Goal: Obtain resource: Download file/media

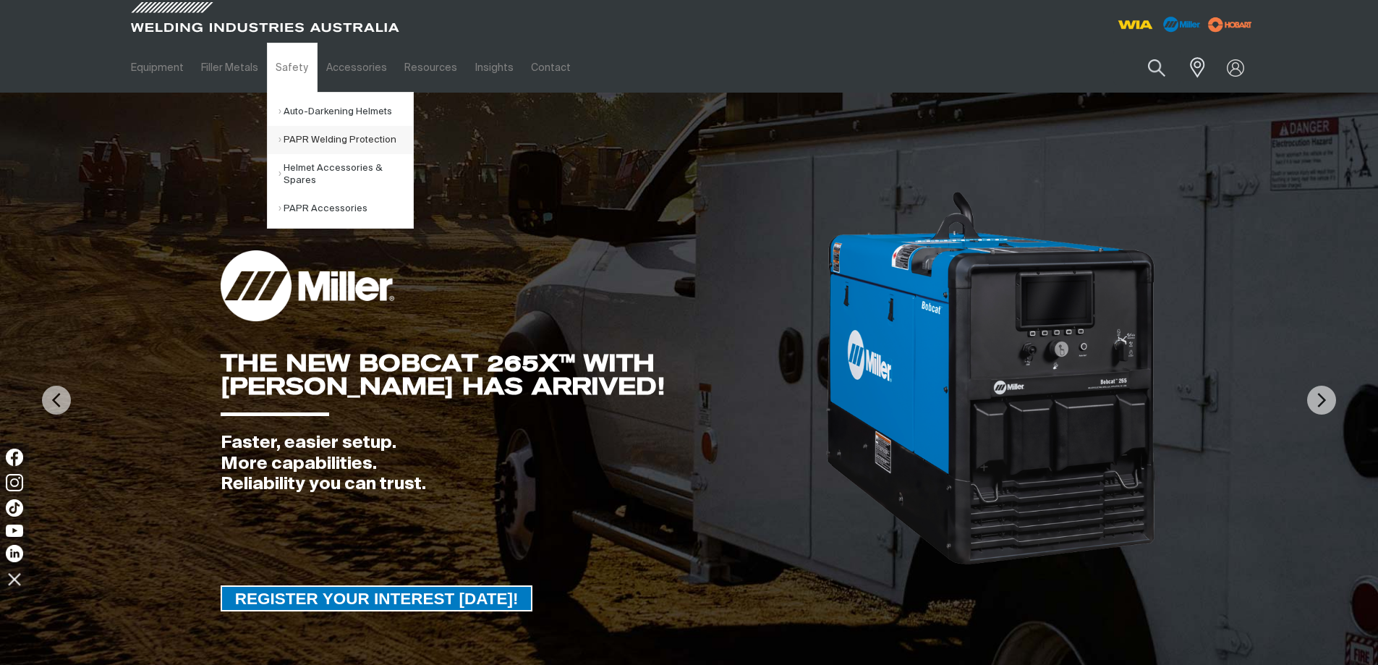
click at [302, 143] on link "PAPR Welding Protection" at bounding box center [346, 140] width 135 height 28
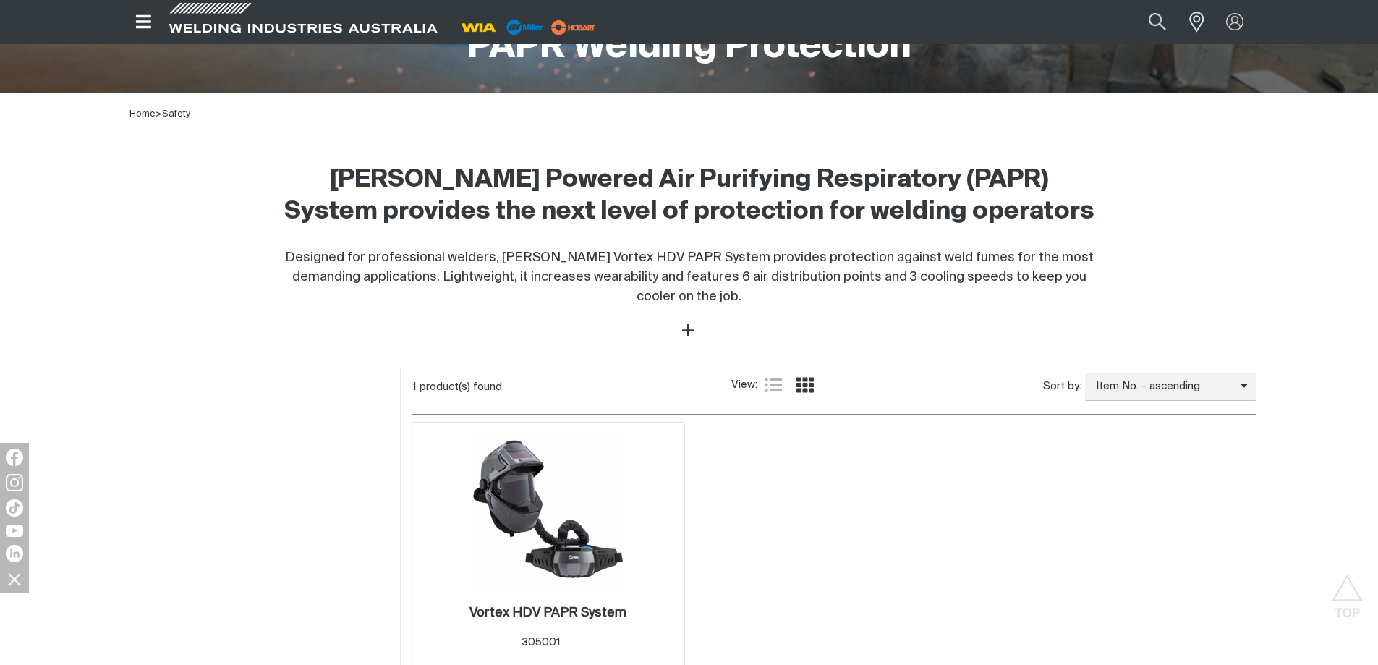
scroll to position [651, 0]
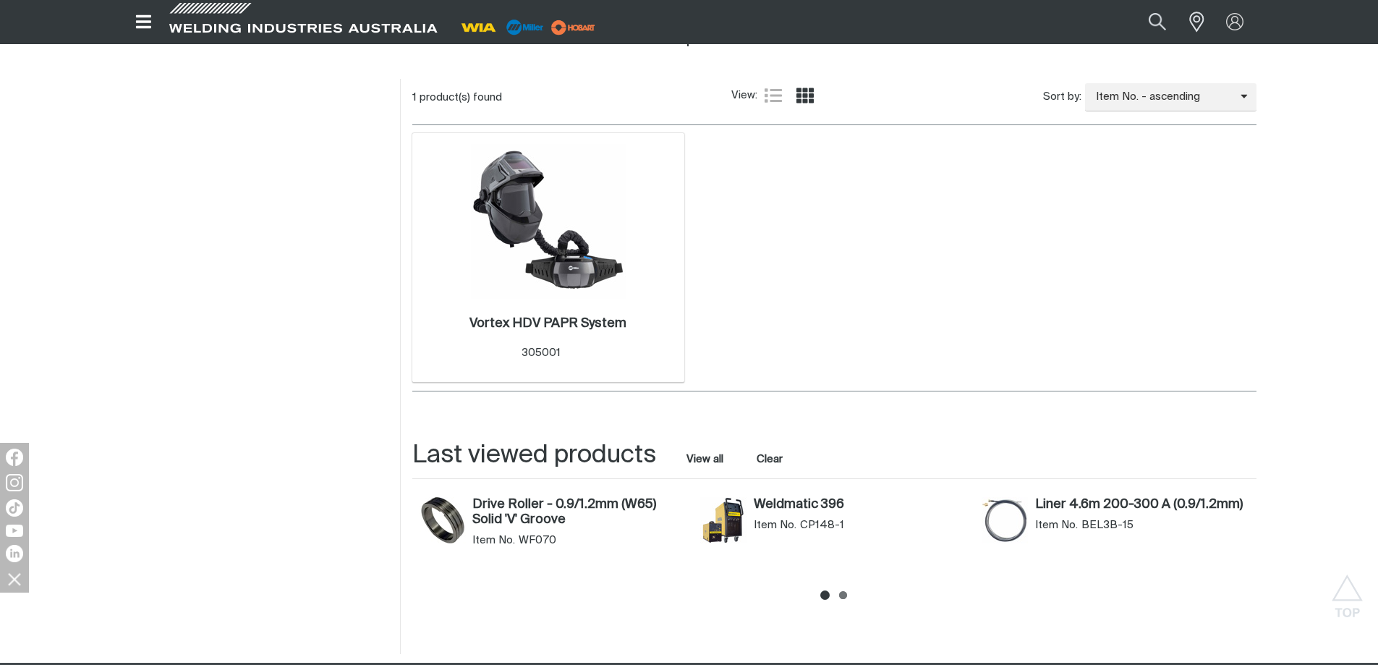
click at [555, 241] on img at bounding box center [548, 221] width 155 height 155
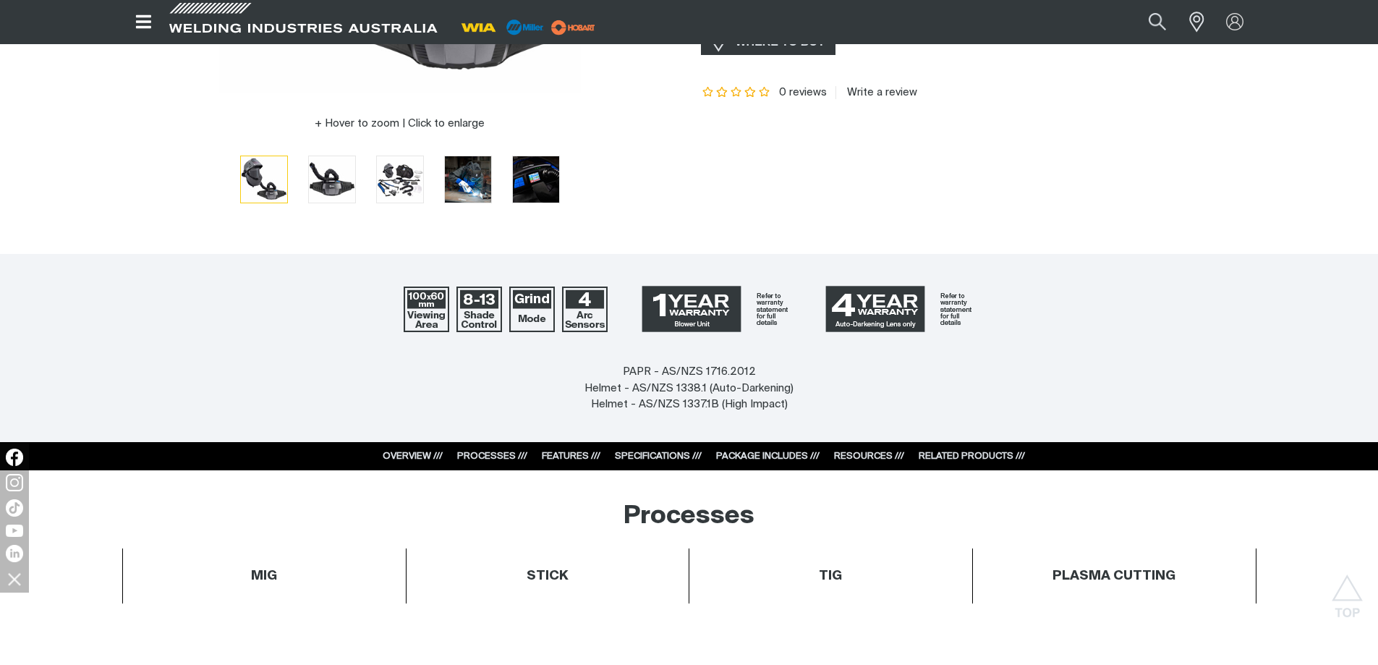
scroll to position [651, 0]
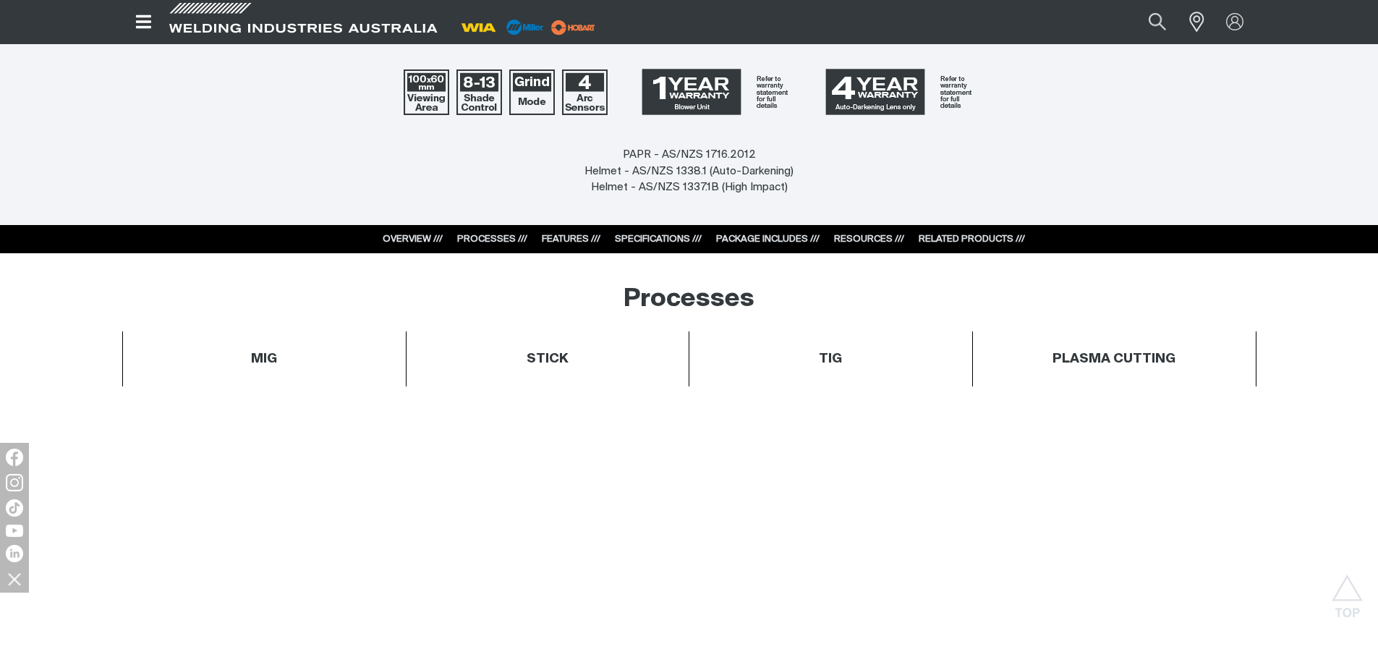
click at [865, 229] on div "OVERVIEW /// PROCESSES /// FEATURES /// SPECIFICATIONS /// PACKAGE INCLUDES ///…" at bounding box center [689, 239] width 671 height 29
click at [865, 240] on link "RESOURCES ///" at bounding box center [869, 238] width 70 height 9
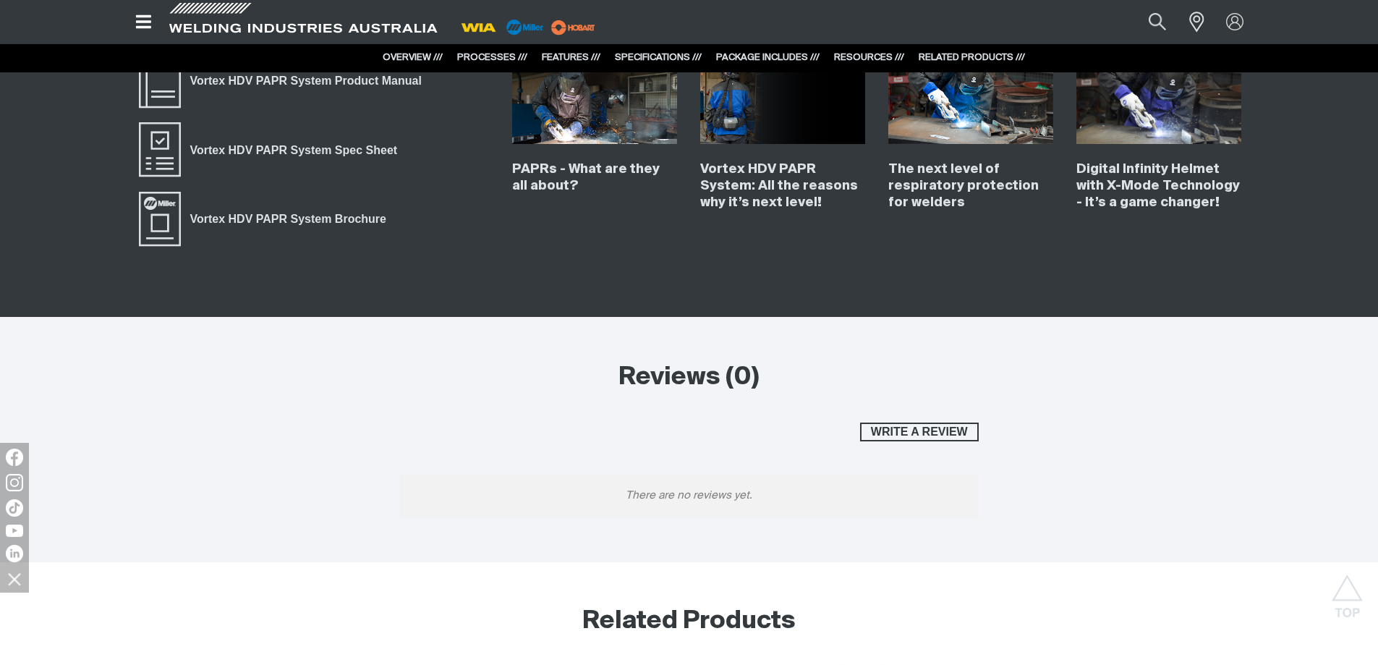
scroll to position [9007, 0]
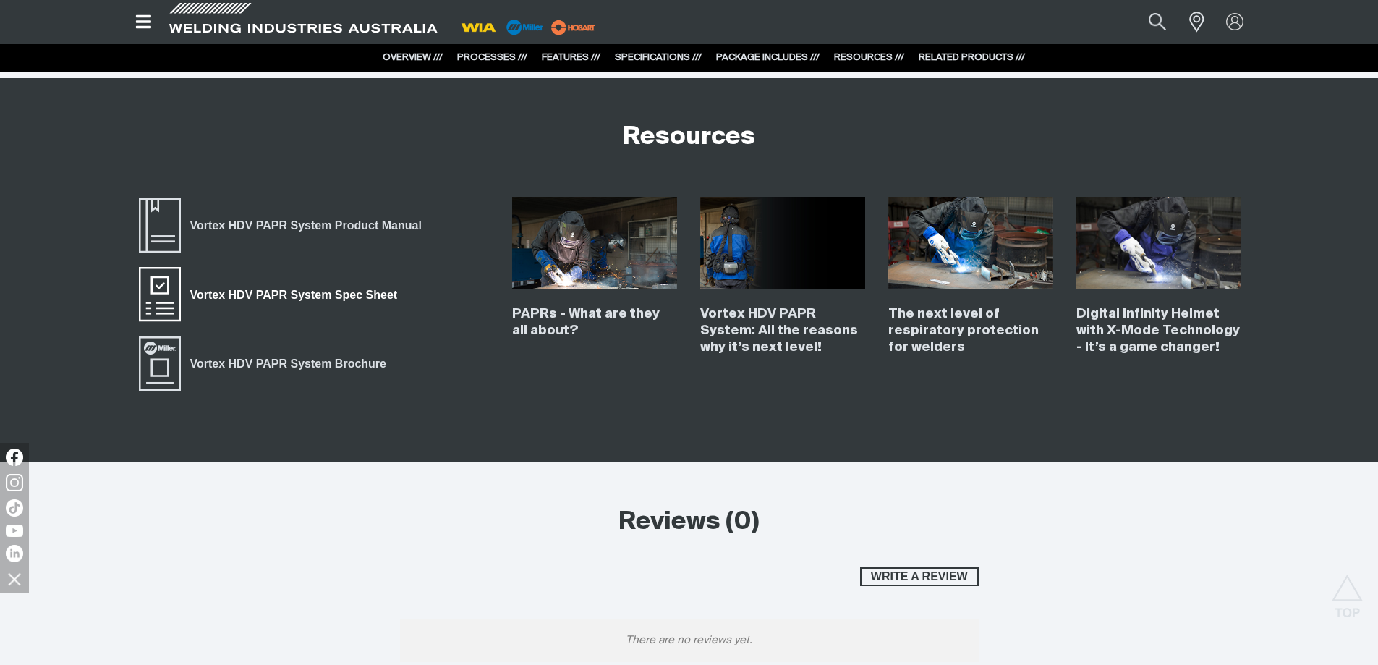
click at [269, 291] on span "Vortex HDV PAPR System Spec Sheet" at bounding box center [294, 295] width 226 height 19
